Goal: Information Seeking & Learning: Learn about a topic

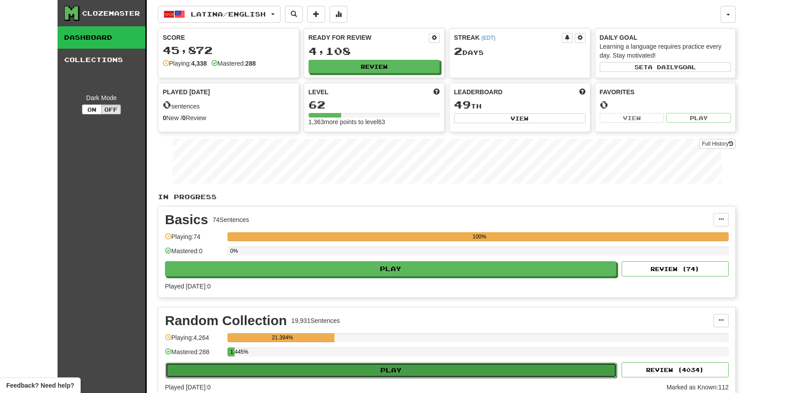
click at [393, 373] on button "Play" at bounding box center [390, 369] width 451 height 15
select select "**"
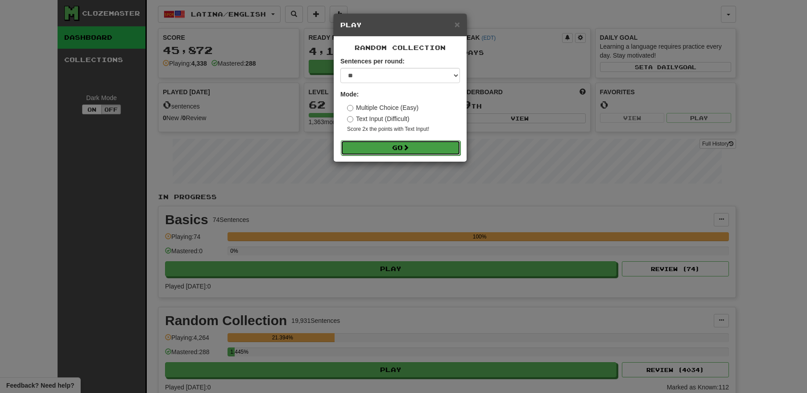
click at [403, 150] on button "Go" at bounding box center [401, 147] width 120 height 15
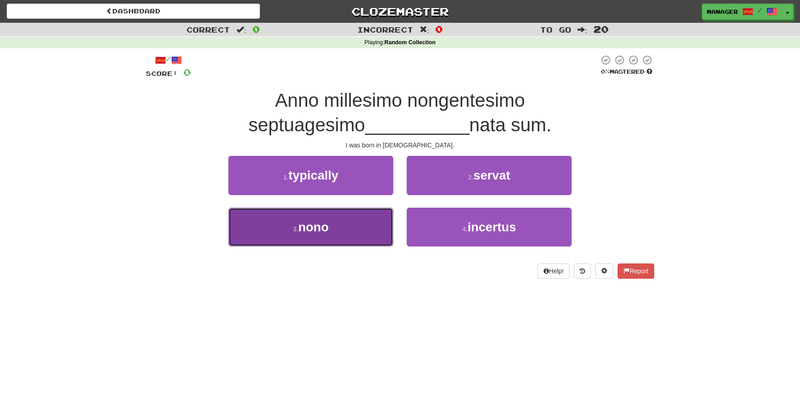
click at [333, 221] on button "3 . nono" at bounding box center [310, 226] width 165 height 39
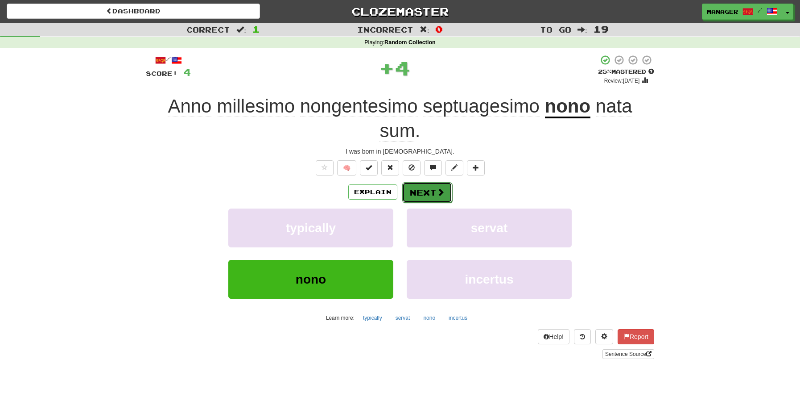
click at [420, 194] on button "Next" at bounding box center [427, 192] width 50 height 21
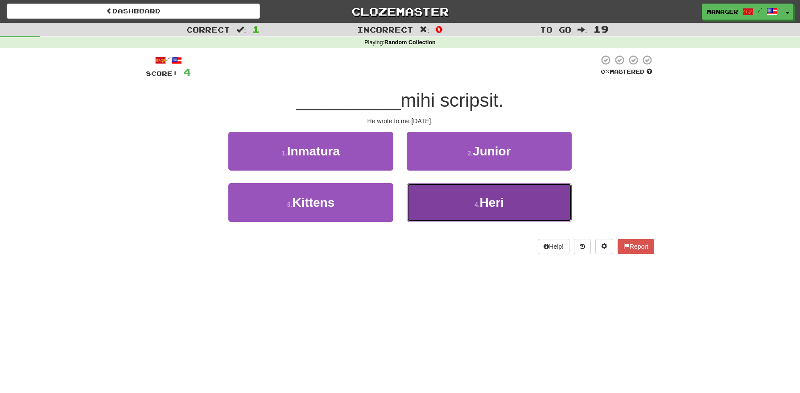
click at [513, 215] on button "4 . Heri" at bounding box center [489, 202] width 165 height 39
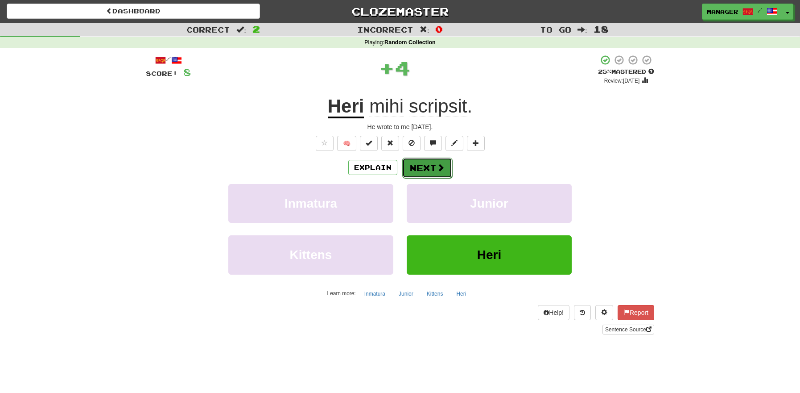
click at [440, 166] on span at bounding box center [441, 167] width 8 height 8
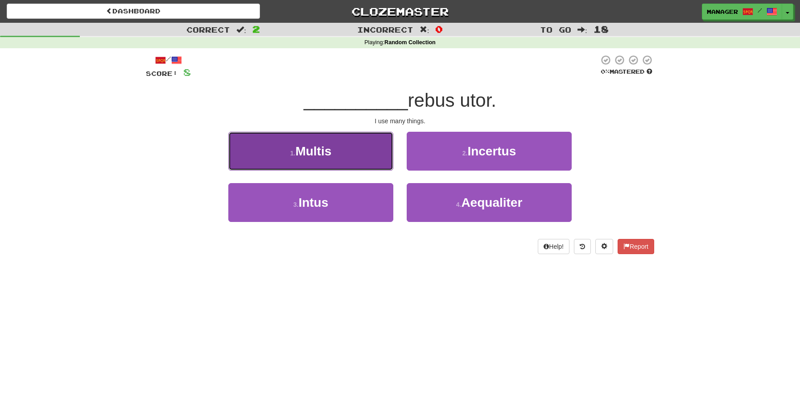
click at [340, 159] on button "1 . Multis" at bounding box center [310, 151] width 165 height 39
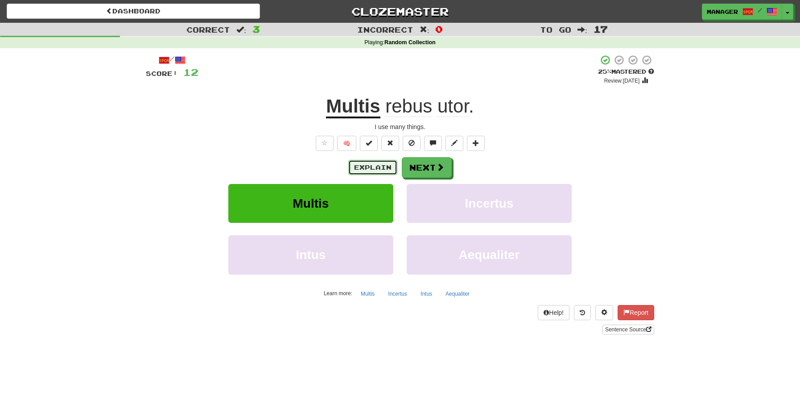
click at [379, 165] on button "Explain" at bounding box center [372, 167] width 49 height 15
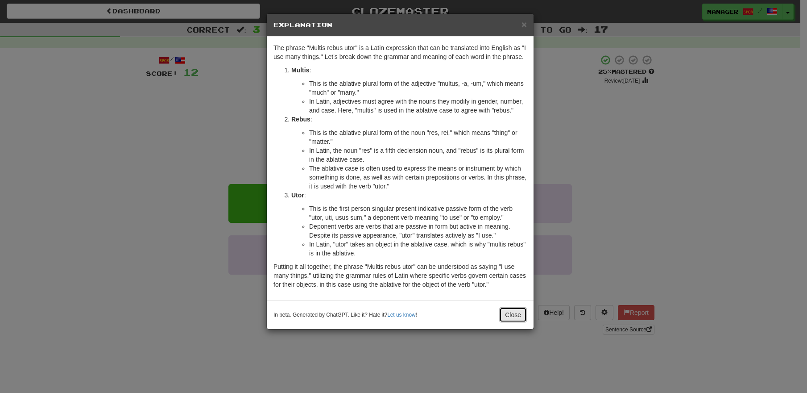
click at [517, 322] on button "Close" at bounding box center [513, 314] width 28 height 15
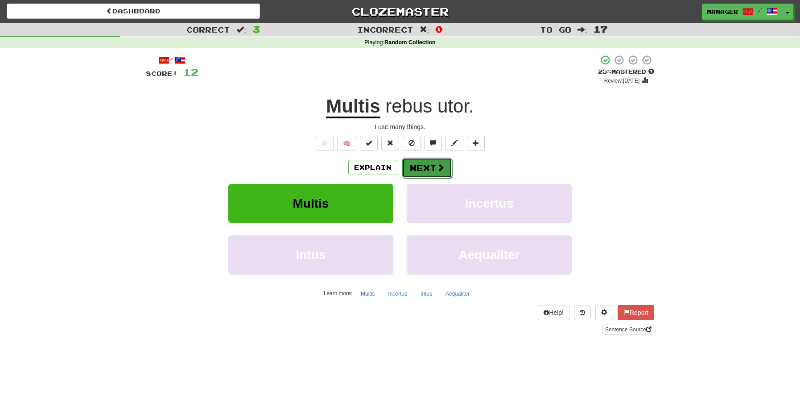
click at [428, 168] on button "Next" at bounding box center [427, 167] width 50 height 21
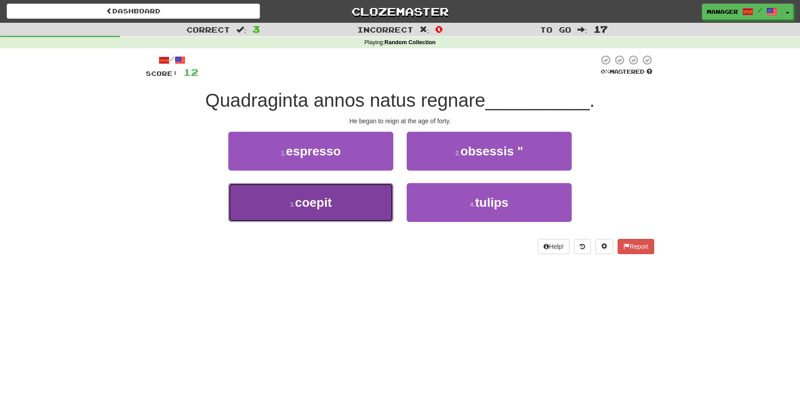
click at [340, 207] on button "3 . coepit" at bounding box center [310, 202] width 165 height 39
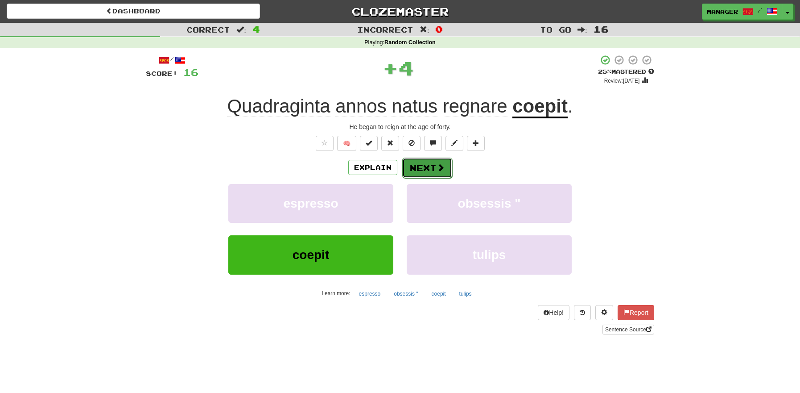
click at [417, 167] on button "Next" at bounding box center [427, 167] width 50 height 21
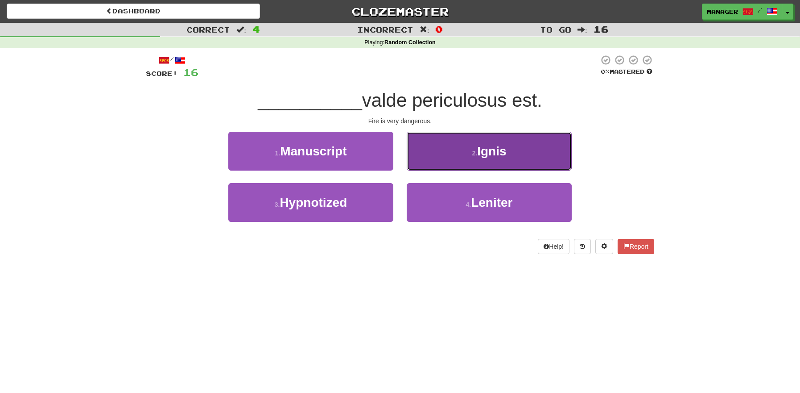
click at [503, 155] on span "Ignis" at bounding box center [491, 151] width 29 height 14
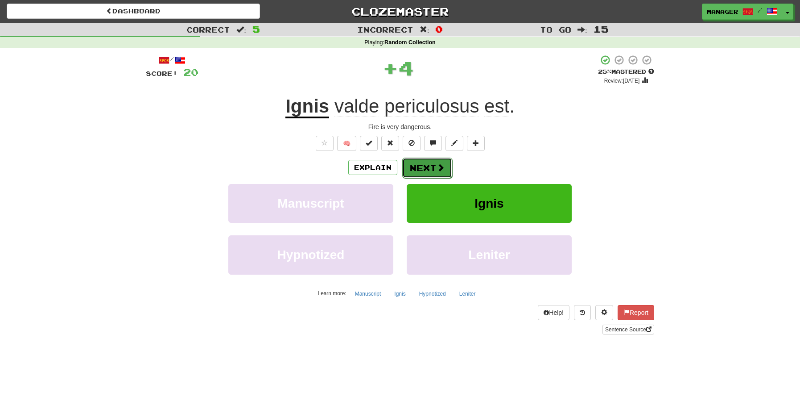
click at [433, 167] on button "Next" at bounding box center [427, 167] width 50 height 21
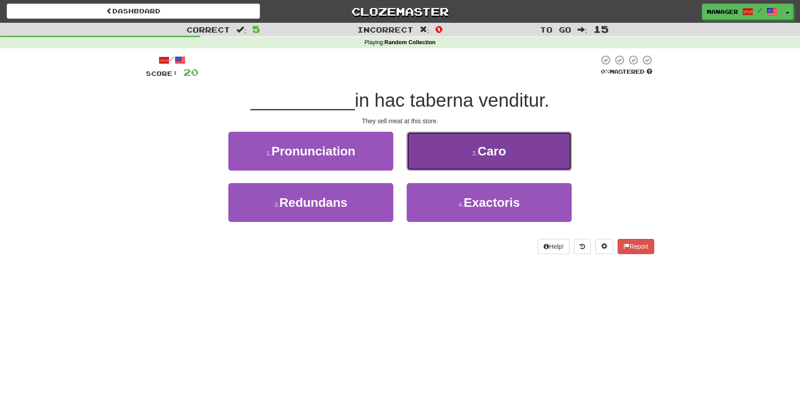
click at [480, 152] on span "Caro" at bounding box center [492, 151] width 29 height 14
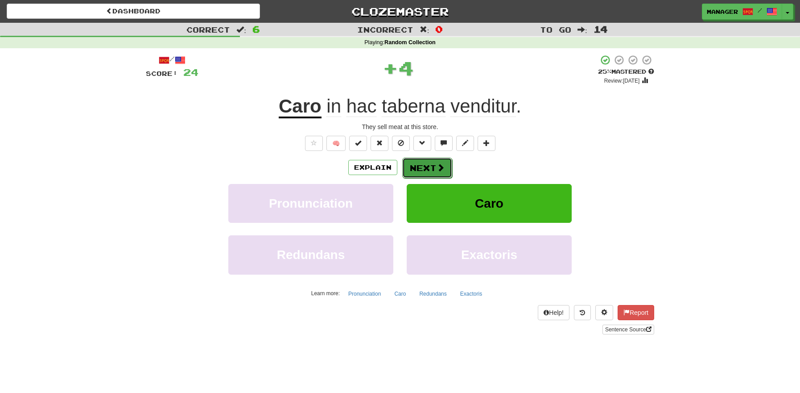
click at [429, 163] on button "Next" at bounding box center [427, 167] width 50 height 21
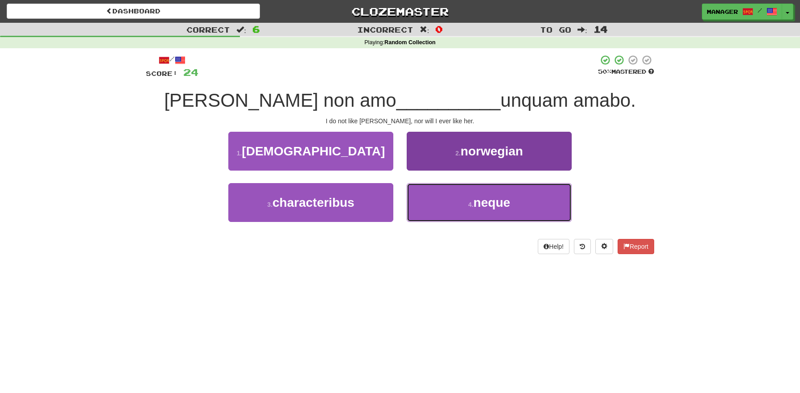
click at [502, 207] on span "neque" at bounding box center [492, 202] width 37 height 14
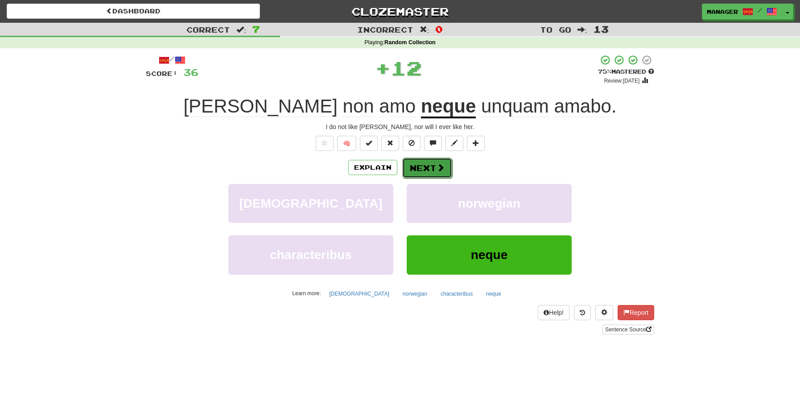
click at [423, 165] on button "Next" at bounding box center [427, 167] width 50 height 21
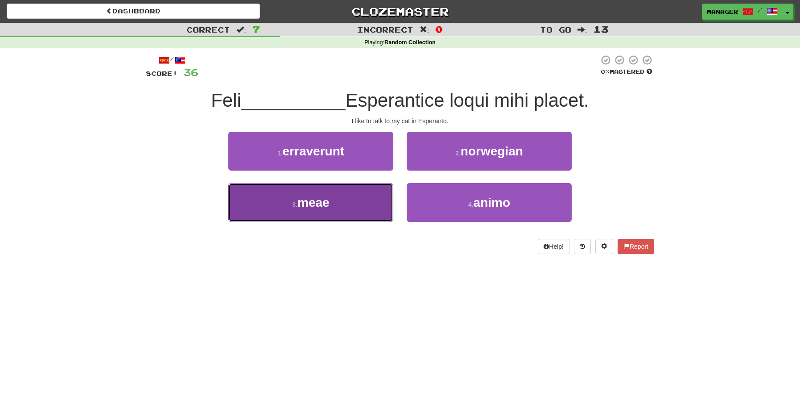
click at [334, 208] on button "3 . meae" at bounding box center [310, 202] width 165 height 39
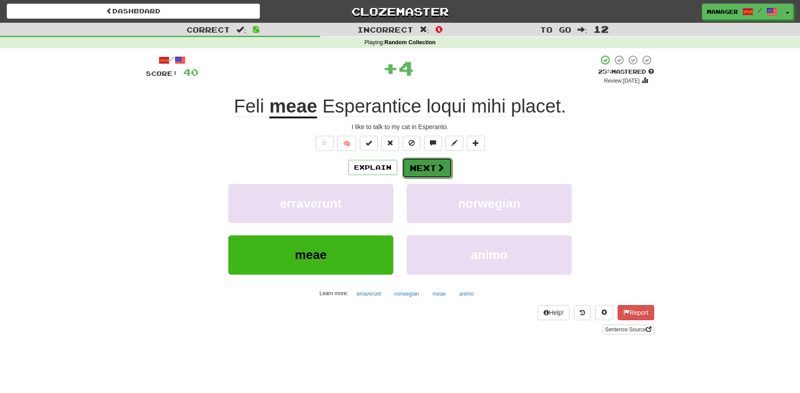
click at [421, 165] on button "Next" at bounding box center [427, 167] width 50 height 21
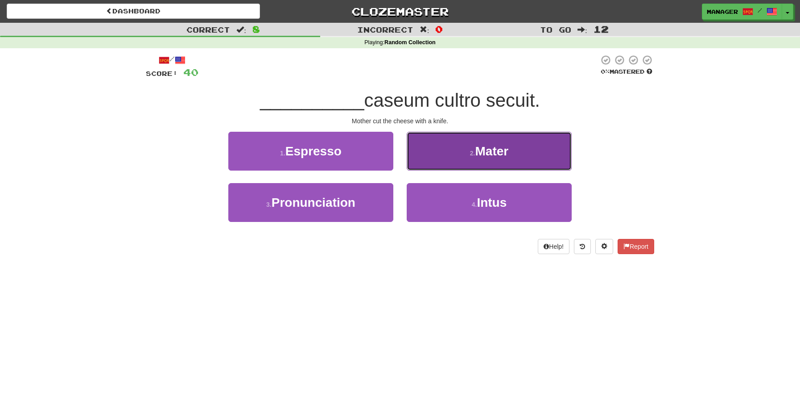
click at [503, 153] on span "Mater" at bounding box center [491, 151] width 33 height 14
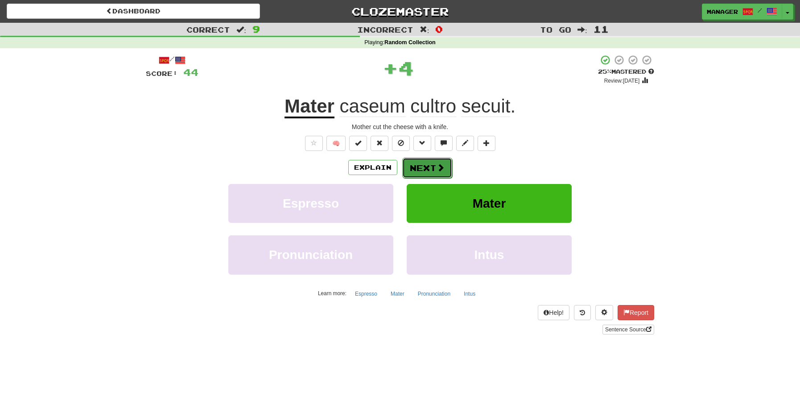
click at [437, 168] on span at bounding box center [441, 167] width 8 height 8
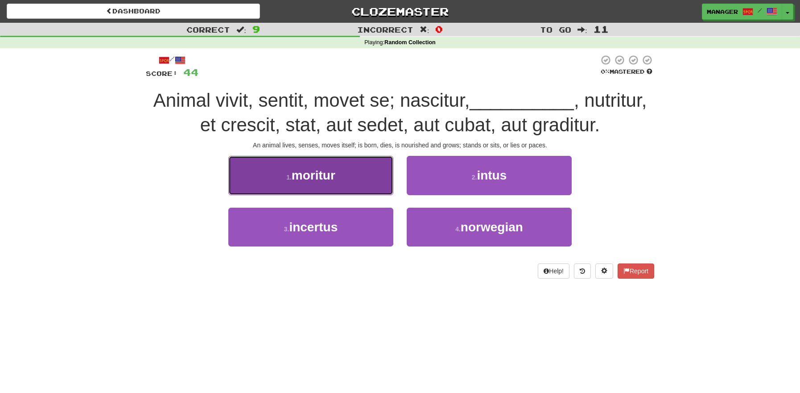
click at [325, 190] on button "1 . moritur" at bounding box center [310, 175] width 165 height 39
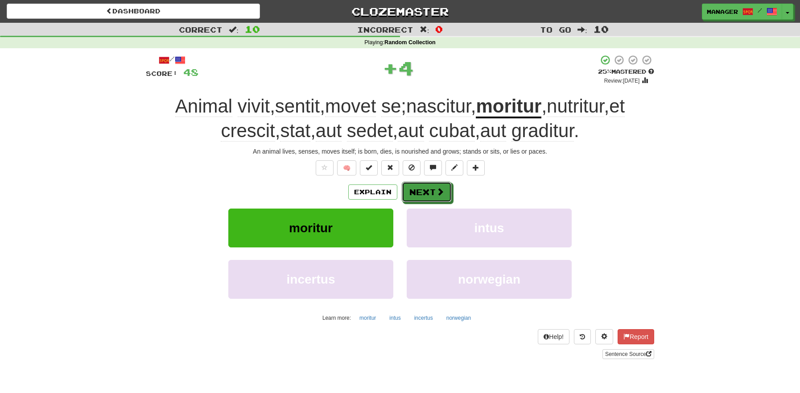
click at [427, 187] on button "Next" at bounding box center [427, 192] width 50 height 21
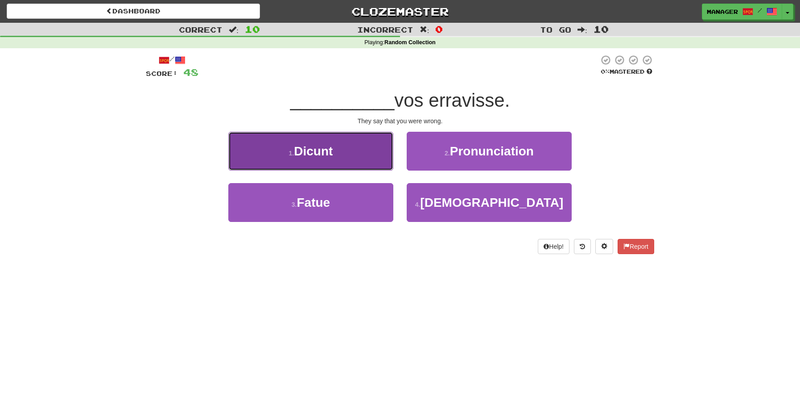
click at [312, 161] on button "1 . Dicunt" at bounding box center [310, 151] width 165 height 39
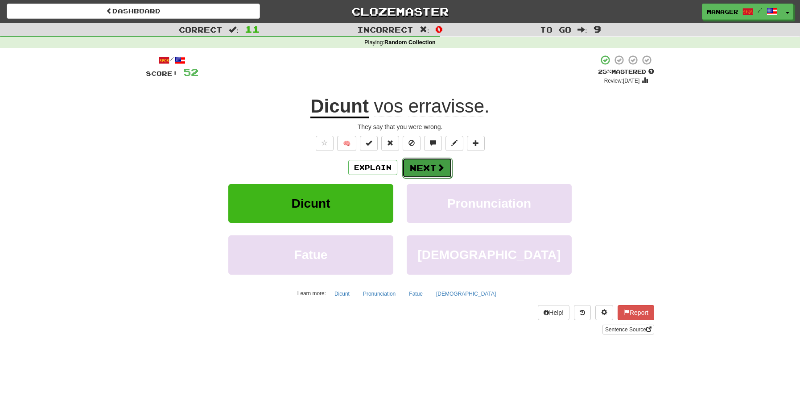
click at [427, 169] on button "Next" at bounding box center [427, 167] width 50 height 21
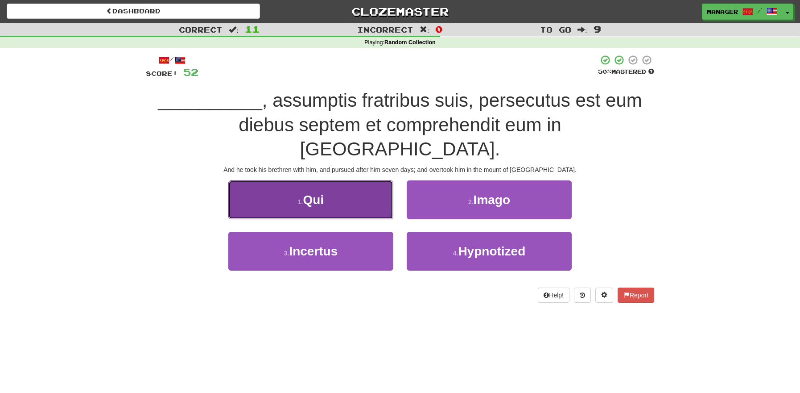
click at [338, 182] on button "1 . Qui" at bounding box center [310, 199] width 165 height 39
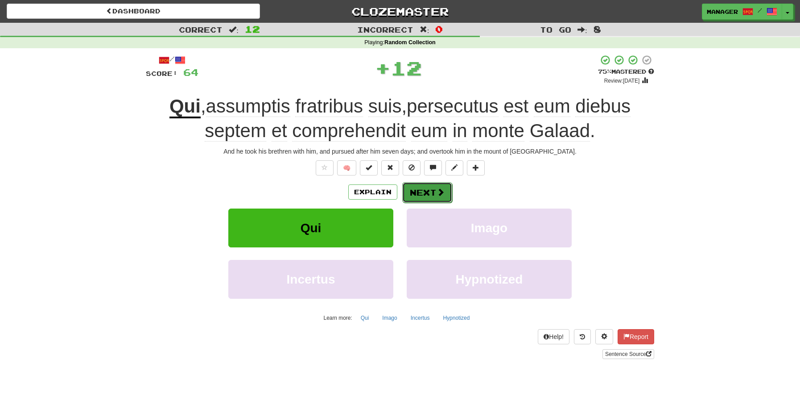
click at [424, 189] on button "Next" at bounding box center [427, 192] width 50 height 21
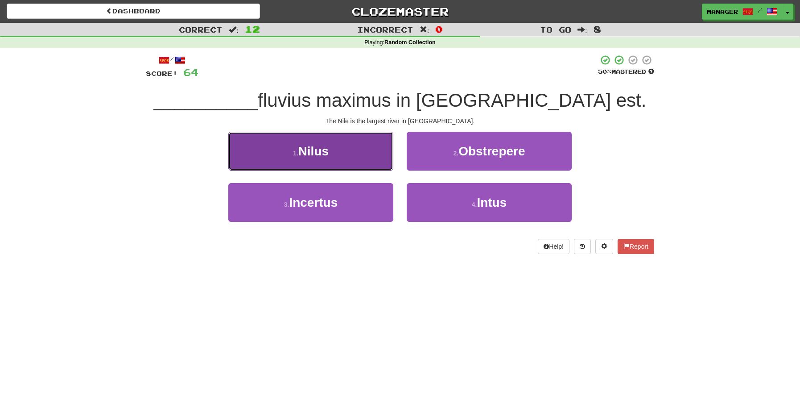
click at [345, 155] on button "1 . Nilus" at bounding box center [310, 151] width 165 height 39
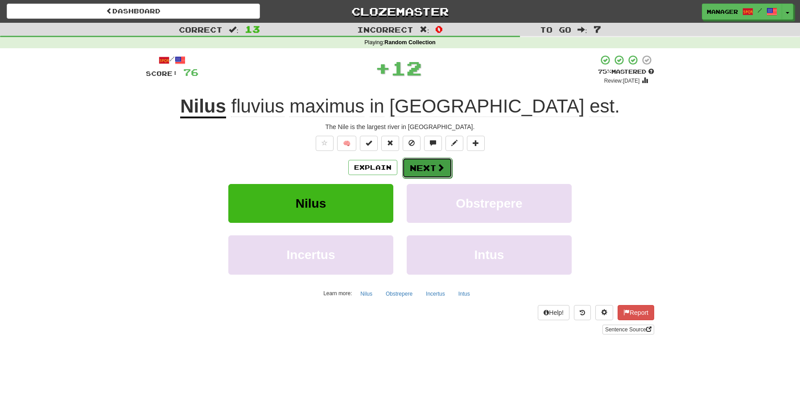
click at [426, 165] on button "Next" at bounding box center [427, 167] width 50 height 21
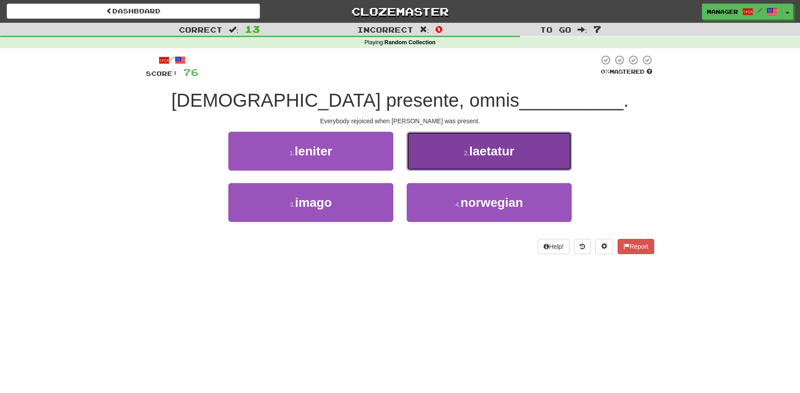
click at [516, 160] on button "2 . laetatur" at bounding box center [489, 151] width 165 height 39
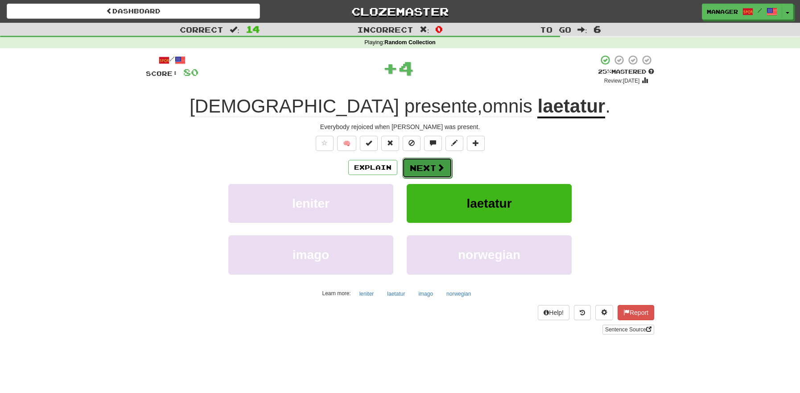
click at [422, 165] on button "Next" at bounding box center [427, 167] width 50 height 21
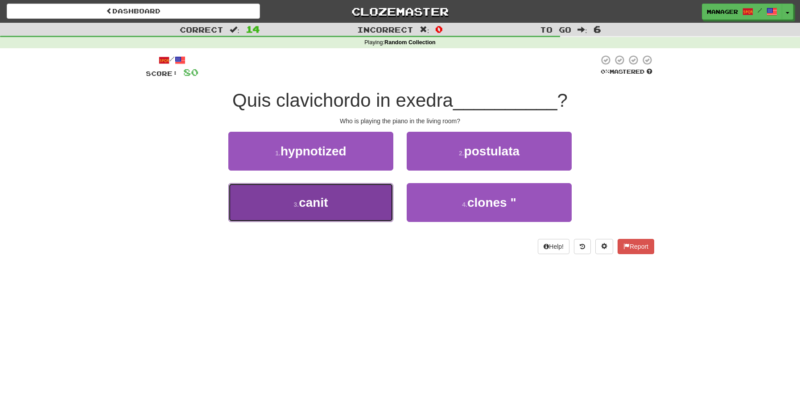
click at [320, 206] on span "canit" at bounding box center [313, 202] width 29 height 14
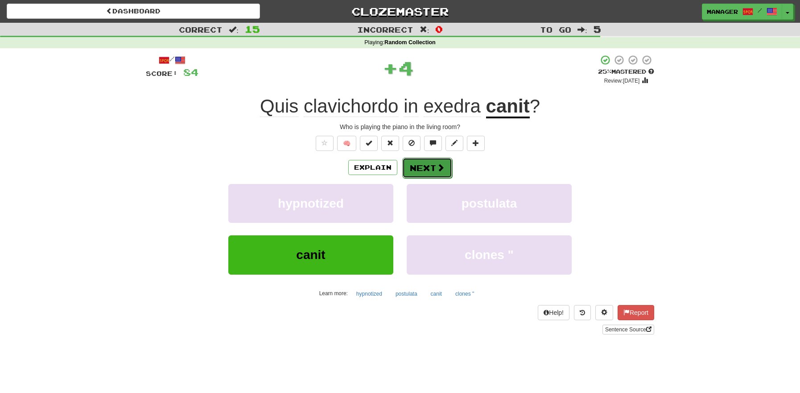
click at [435, 168] on button "Next" at bounding box center [427, 167] width 50 height 21
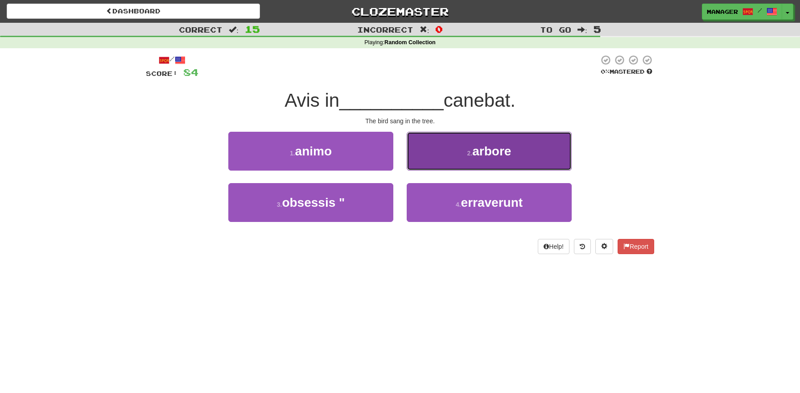
click at [496, 156] on span "arbore" at bounding box center [491, 151] width 39 height 14
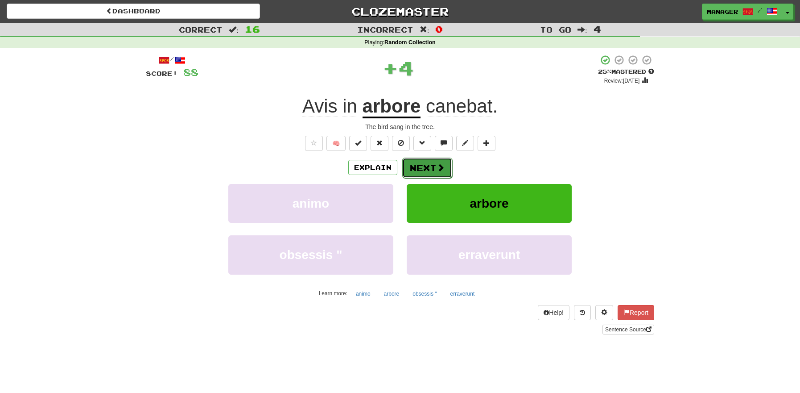
click at [429, 168] on button "Next" at bounding box center [427, 167] width 50 height 21
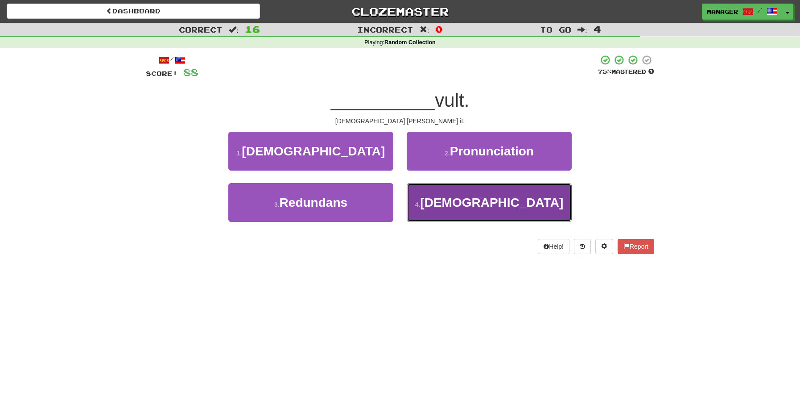
click at [499, 211] on button "4 . Deus" at bounding box center [489, 202] width 165 height 39
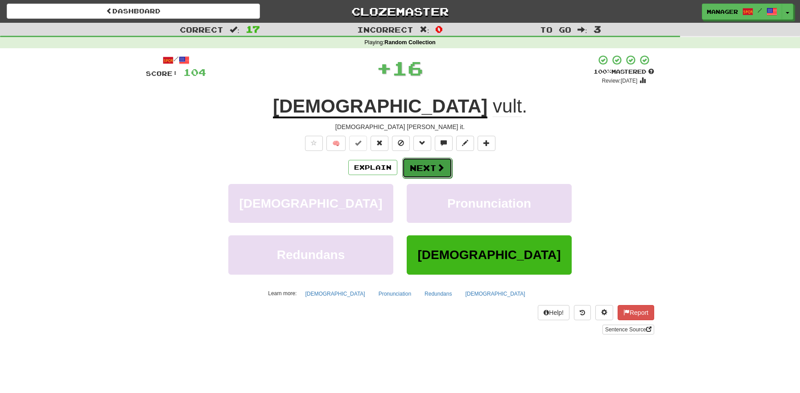
click at [431, 168] on button "Next" at bounding box center [427, 167] width 50 height 21
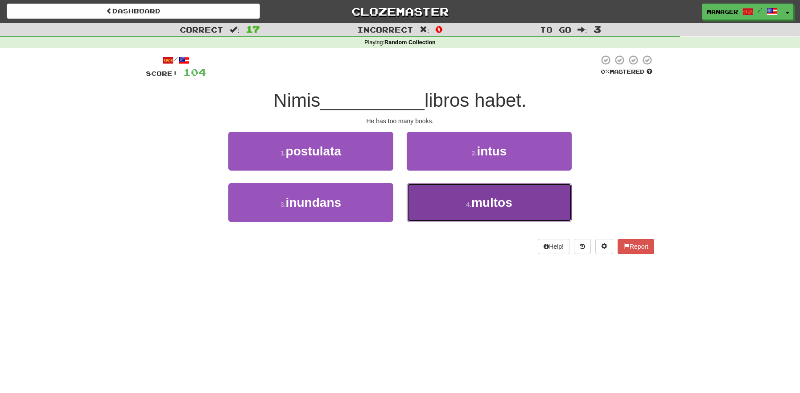
click at [512, 205] on span "multos" at bounding box center [491, 202] width 41 height 14
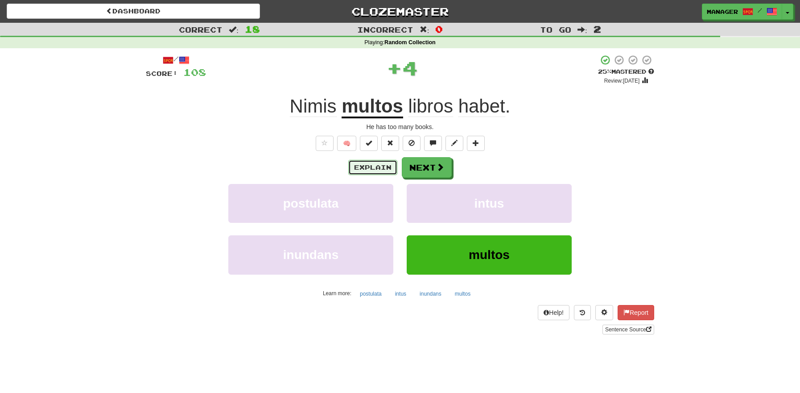
click at [379, 166] on button "Explain" at bounding box center [372, 167] width 49 height 15
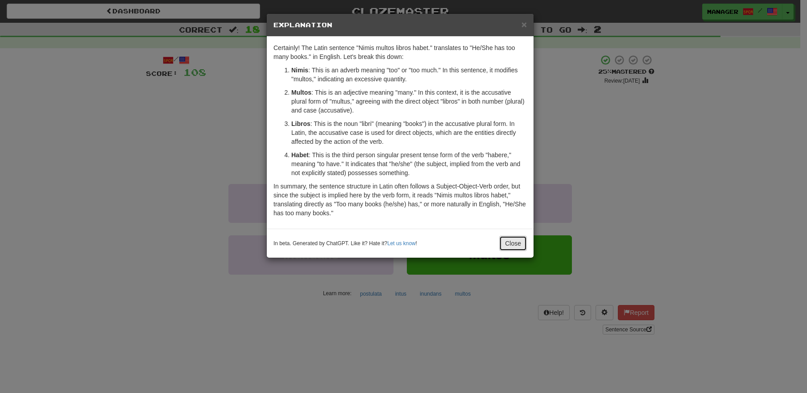
click at [520, 247] on button "Close" at bounding box center [513, 243] width 28 height 15
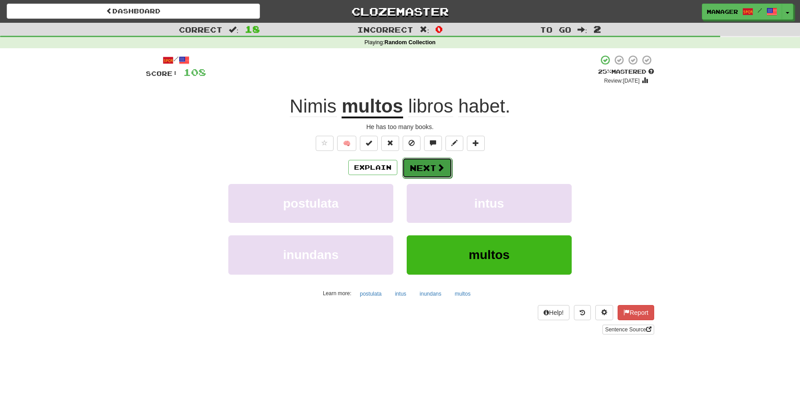
click at [430, 166] on button "Next" at bounding box center [427, 167] width 50 height 21
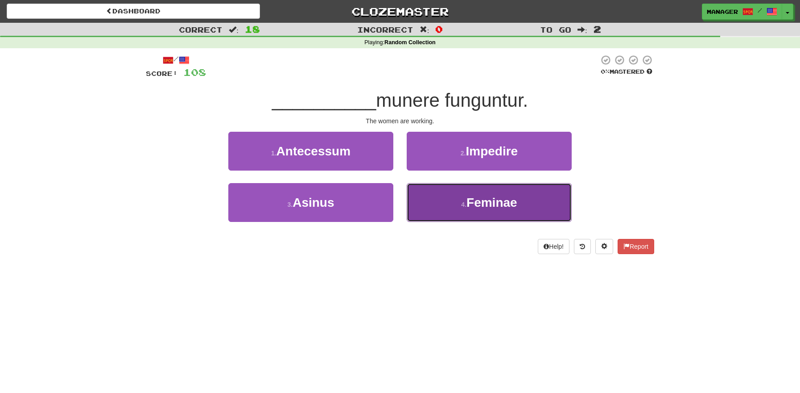
click at [508, 207] on span "Feminae" at bounding box center [492, 202] width 51 height 14
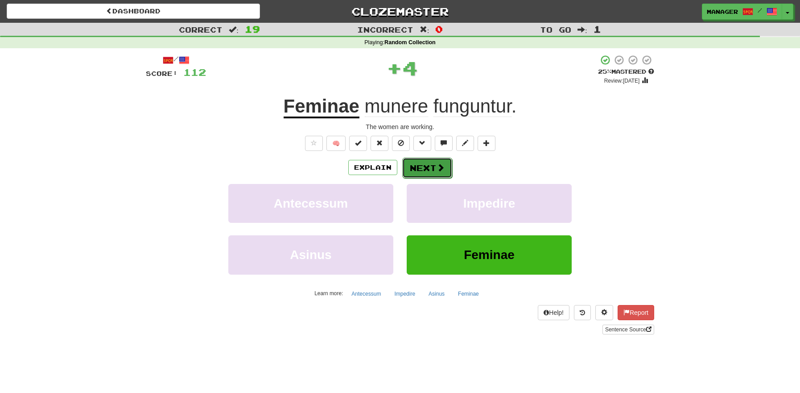
click at [426, 170] on button "Next" at bounding box center [427, 167] width 50 height 21
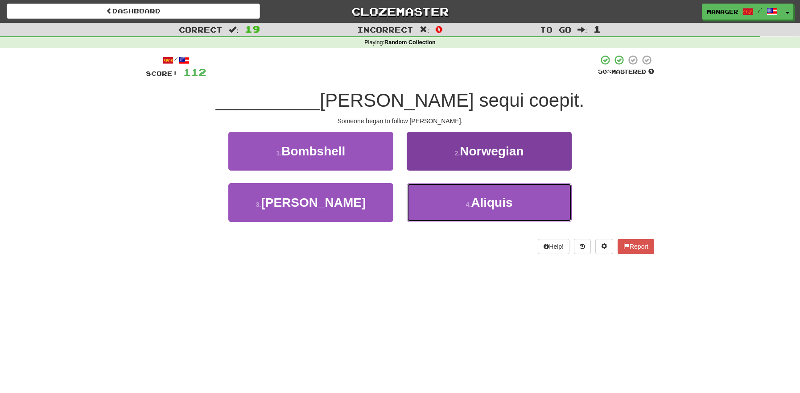
click at [494, 208] on span "Aliquis" at bounding box center [491, 202] width 41 height 14
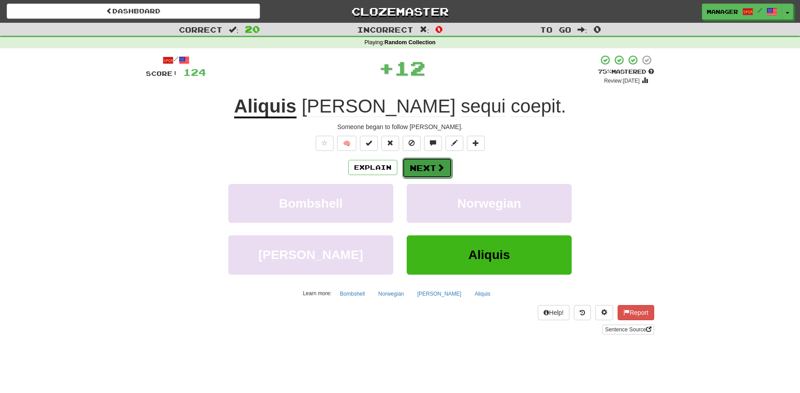
click at [429, 168] on button "Next" at bounding box center [427, 167] width 50 height 21
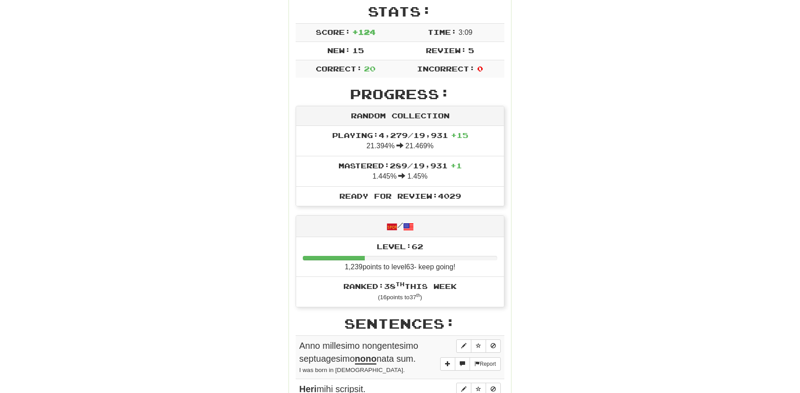
scroll to position [195, 0]
